Goal: Information Seeking & Learning: Understand process/instructions

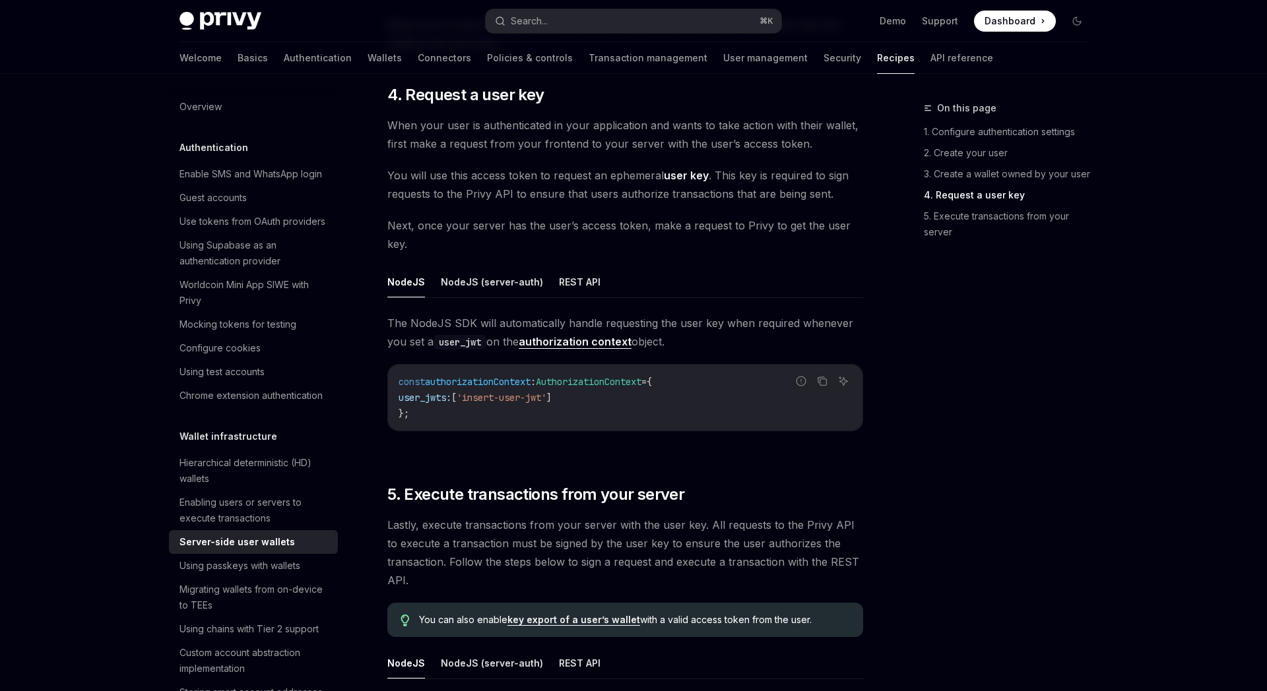
scroll to position [2237, 0]
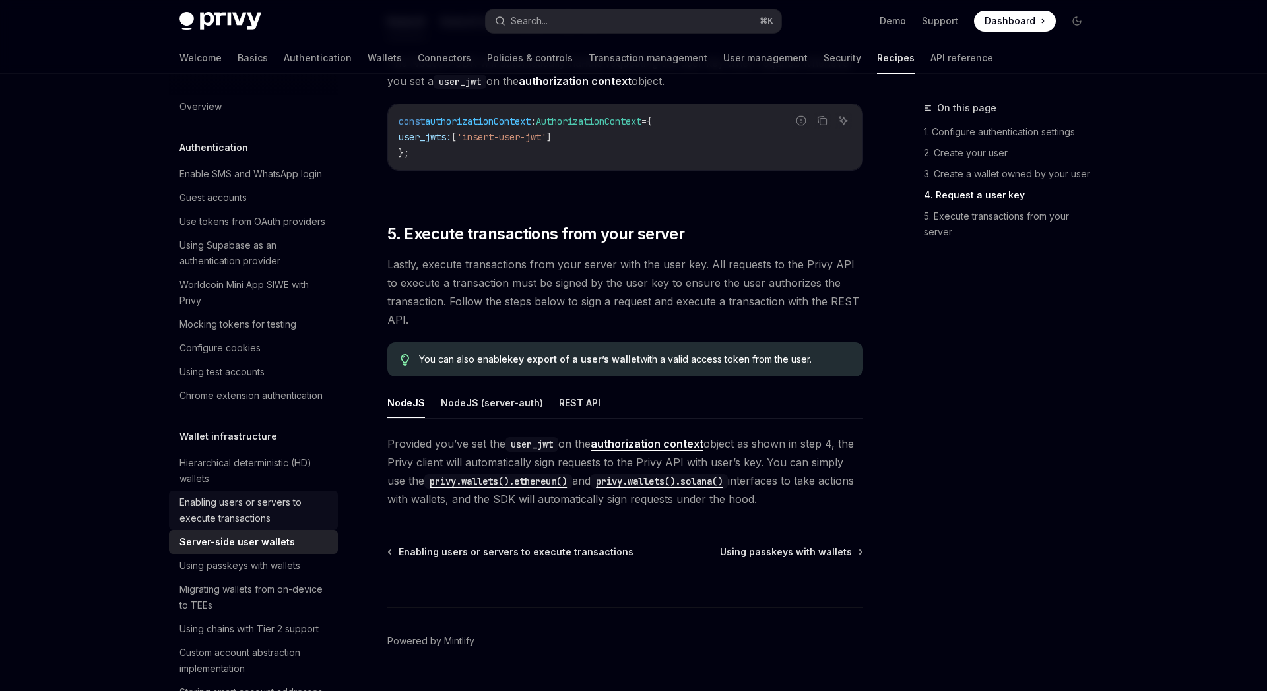
click at [246, 506] on div "Enabling users or servers to execute transactions" at bounding box center [254, 511] width 150 height 32
type textarea "*"
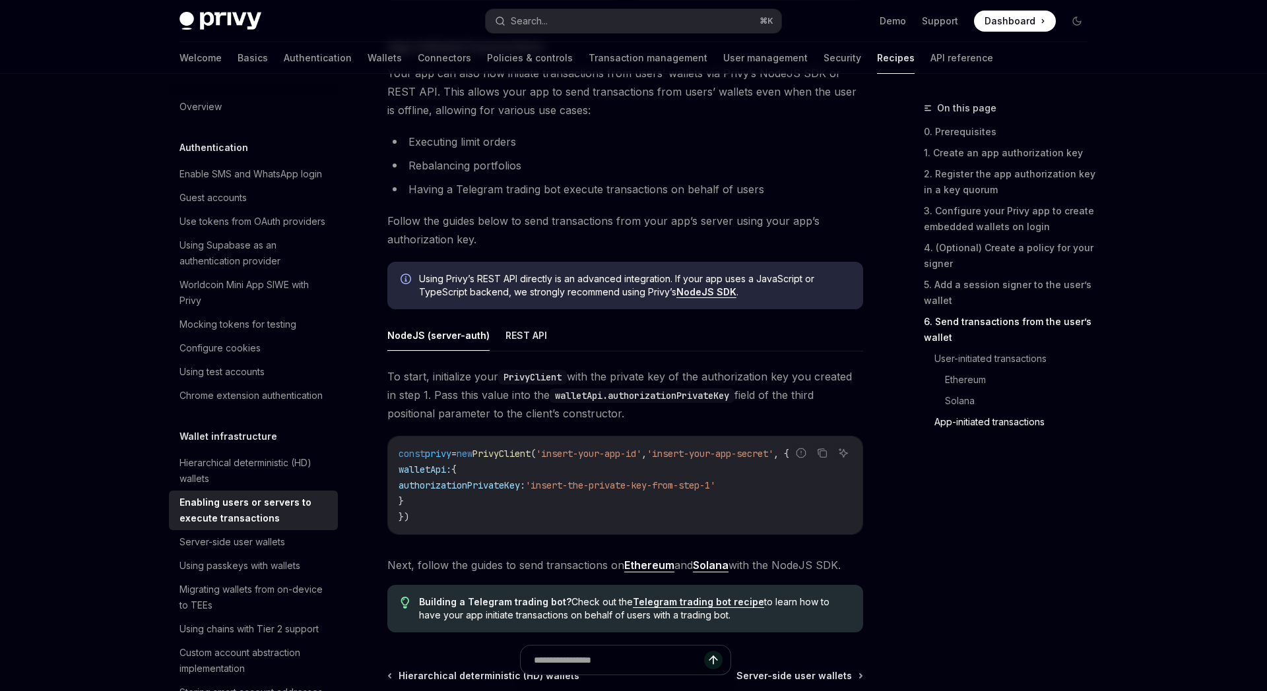
scroll to position [220, 0]
